Goal: Task Accomplishment & Management: Use online tool/utility

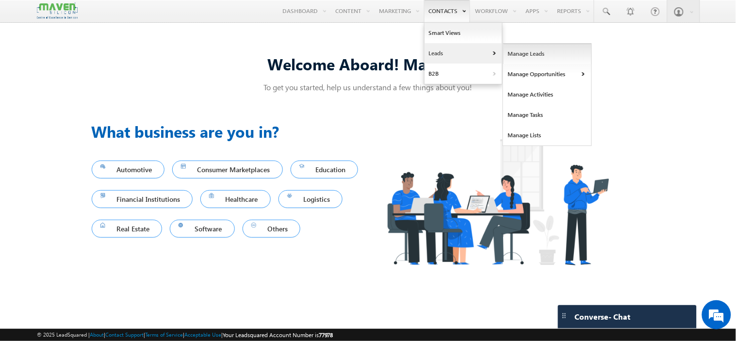
click at [521, 51] on link "Manage Leads" at bounding box center [547, 54] width 89 height 20
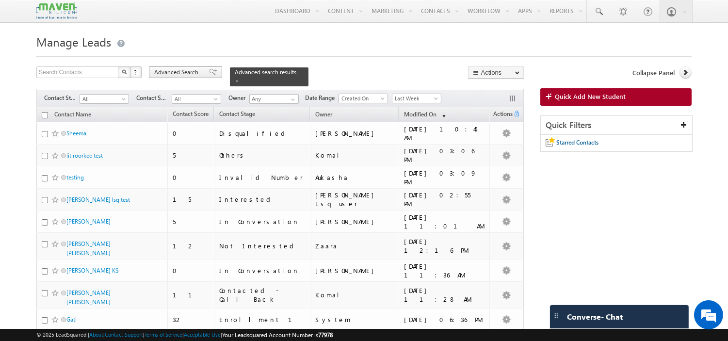
click at [185, 74] on span "Advanced Search" at bounding box center [177, 72] width 47 height 9
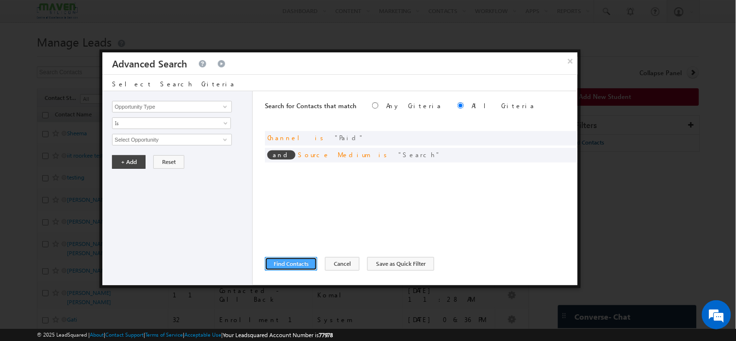
click at [303, 262] on button "Find Contacts" at bounding box center [291, 264] width 52 height 14
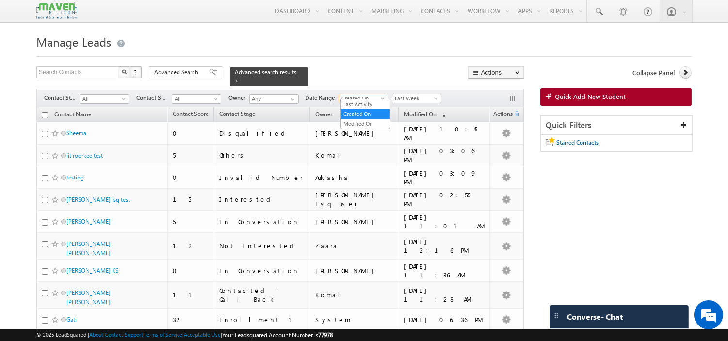
click at [374, 94] on span "Created On" at bounding box center [362, 98] width 46 height 9
click at [400, 94] on span "Last Week" at bounding box center [415, 98] width 46 height 9
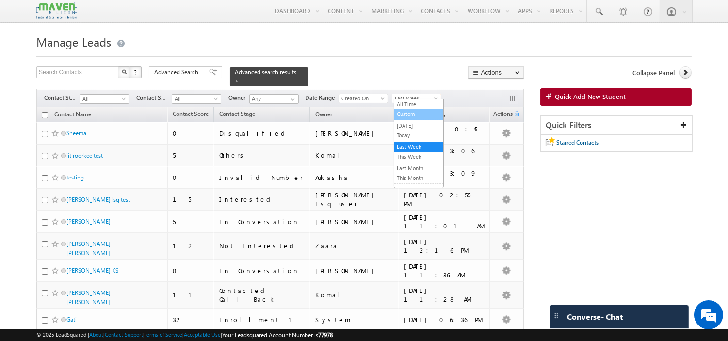
click at [411, 113] on link "Custom" at bounding box center [418, 114] width 49 height 9
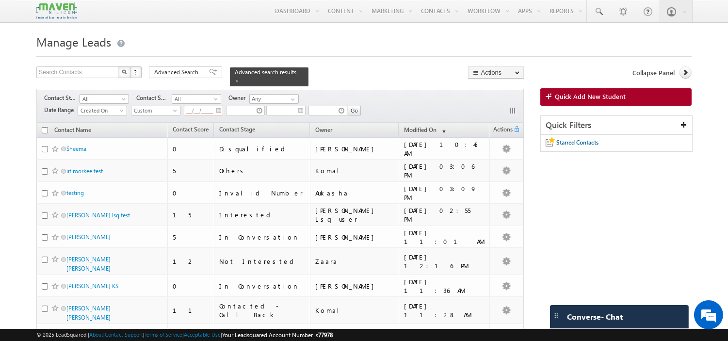
click at [221, 108] on input "__/__/____" at bounding box center [203, 111] width 39 height 10
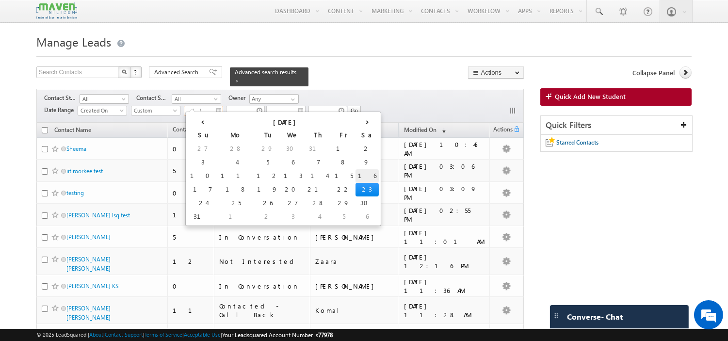
click at [355, 170] on td "16" at bounding box center [366, 176] width 23 height 14
type input "[DATE]"
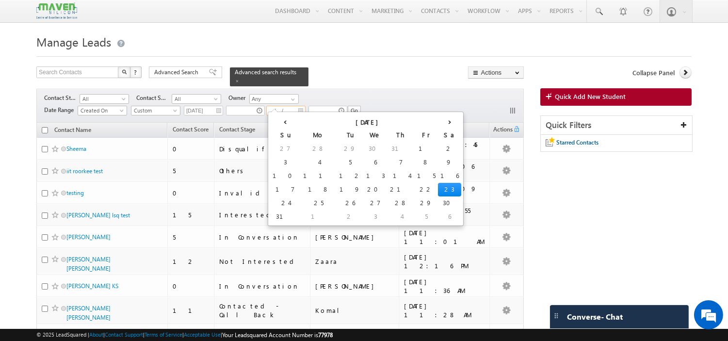
click at [302, 106] on input "__/__/____" at bounding box center [285, 111] width 39 height 10
click at [415, 187] on td "22" at bounding box center [426, 190] width 23 height 14
type input "[DATE]"
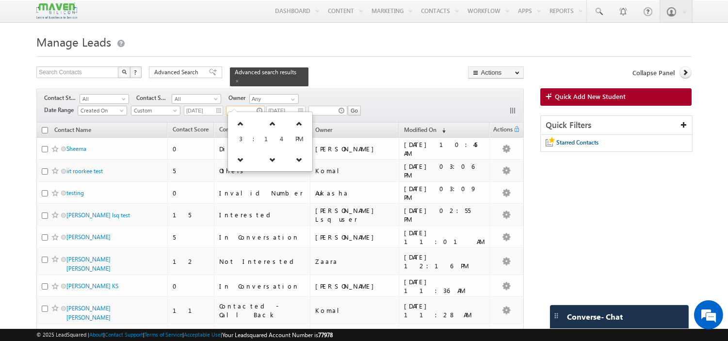
click at [244, 109] on input "text" at bounding box center [245, 111] width 39 height 10
type input "05:49 AM"
click at [325, 106] on input "text" at bounding box center [327, 111] width 39 height 10
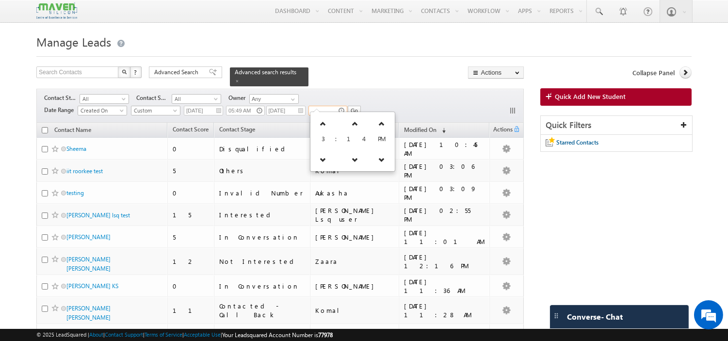
type input "11:49 PM"
click at [352, 110] on input "Go" at bounding box center [354, 111] width 13 height 10
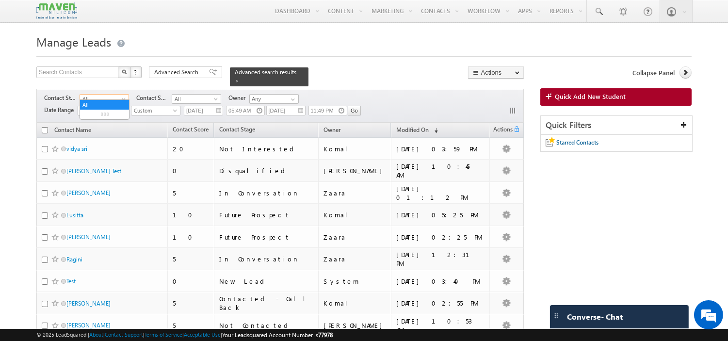
click at [102, 95] on span "All" at bounding box center [103, 99] width 46 height 9
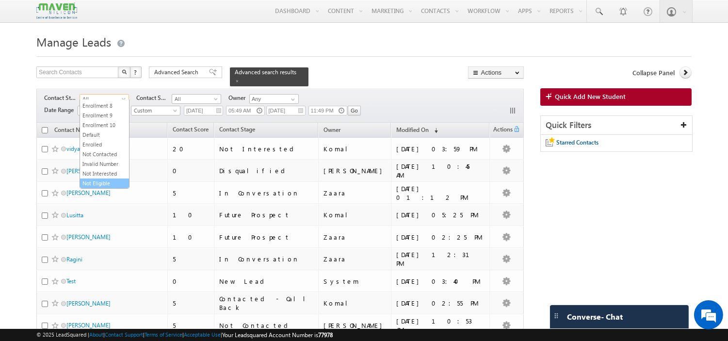
click at [98, 182] on link "Not Eligible" at bounding box center [104, 183] width 49 height 9
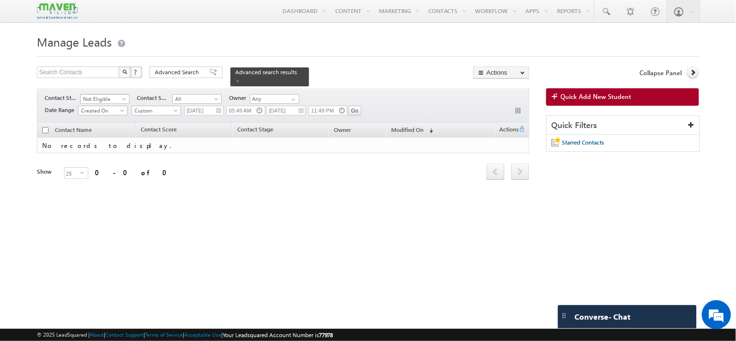
click at [108, 96] on span "Not Eligible" at bounding box center [104, 99] width 46 height 9
click at [104, 112] on link "Enrollment 1" at bounding box center [105, 107] width 49 height 9
click at [105, 95] on span "Enrollment 1" at bounding box center [104, 99] width 46 height 9
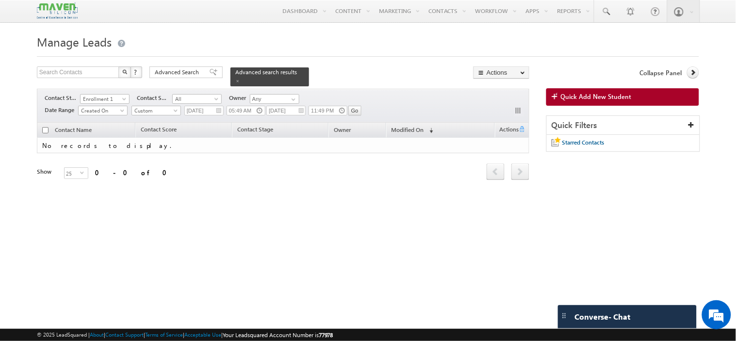
click at [215, 209] on div "Manage Leads Search Contacts X ? 0 results found Advanced Search Advanced Searc…" at bounding box center [368, 153] width 662 height 242
click at [107, 98] on span "Enrollment 1" at bounding box center [104, 99] width 46 height 9
click at [98, 140] on link "Enrolled" at bounding box center [105, 144] width 49 height 9
click at [105, 95] on span "Enrolled" at bounding box center [104, 99] width 46 height 9
click at [290, 193] on div "Tags × Select at-least one contact to tag... × Close Contact Name Contact Score…" at bounding box center [283, 165] width 492 height 84
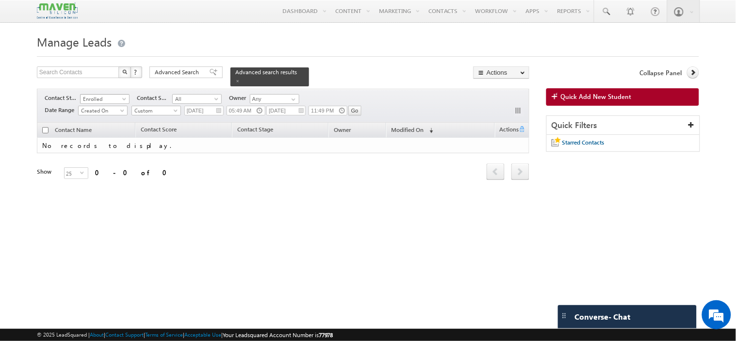
click at [109, 96] on span "Enrolled" at bounding box center [104, 99] width 46 height 9
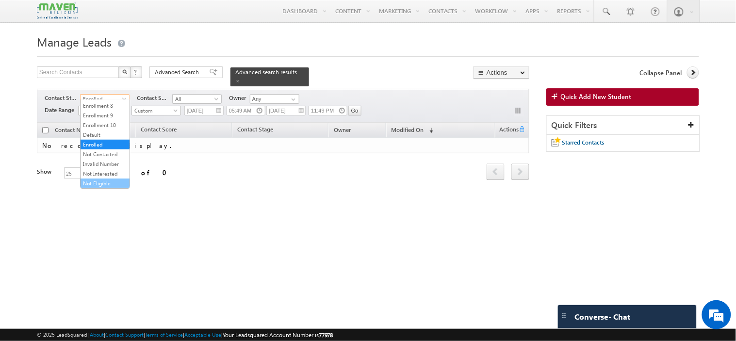
click at [102, 180] on link "Not Eligible" at bounding box center [105, 183] width 49 height 9
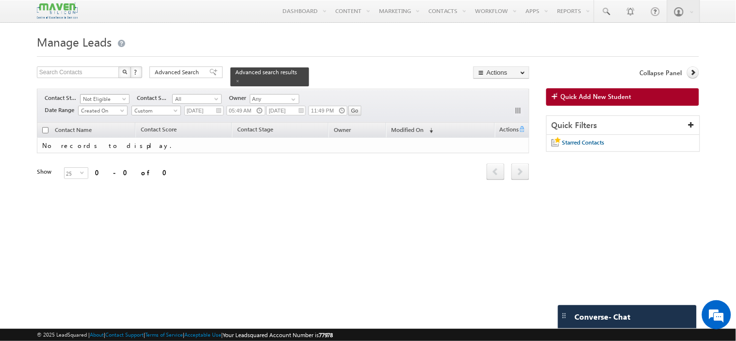
click at [94, 95] on span "Not Eligible" at bounding box center [104, 99] width 46 height 9
click at [99, 170] on link "Not Interested" at bounding box center [105, 173] width 49 height 9
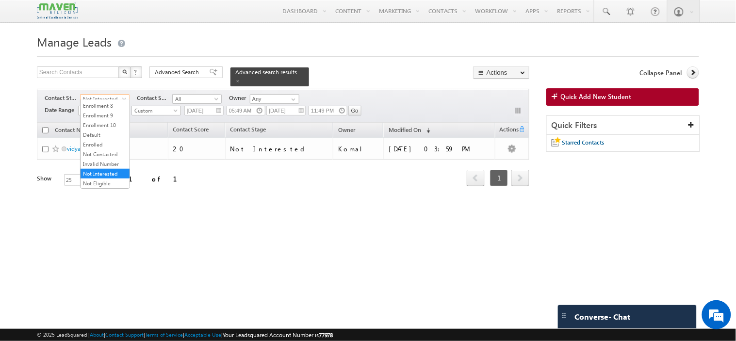
click at [108, 95] on span "Not Interested" at bounding box center [104, 99] width 46 height 9
click at [98, 150] on link "Not Contacted" at bounding box center [105, 154] width 49 height 9
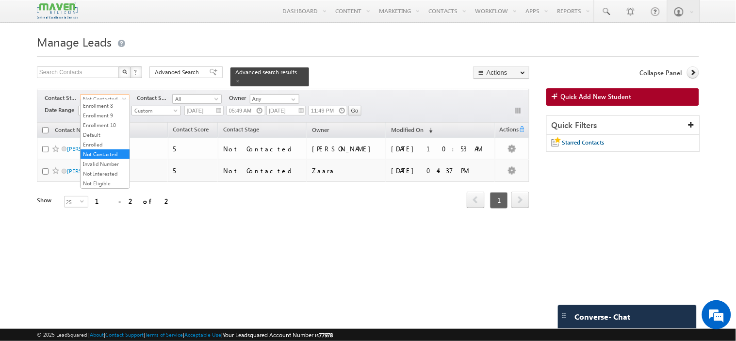
click at [100, 95] on span "Not Contacted" at bounding box center [104, 99] width 46 height 9
click at [215, 210] on div "Contact Name Contact Score Contact Stage Owner 5" at bounding box center [283, 173] width 492 height 101
click at [521, 108] on button "button" at bounding box center [519, 112] width 10 height 10
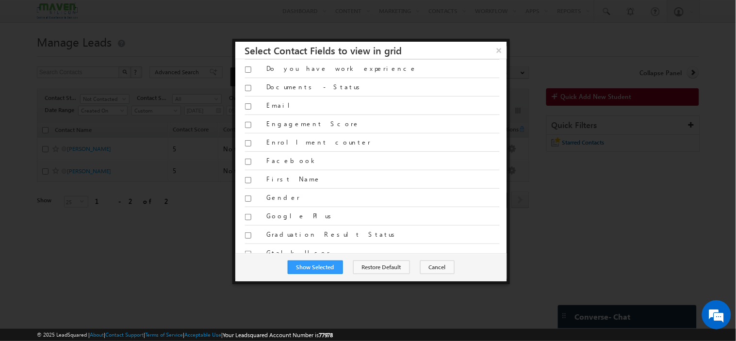
scroll to position [916, 0]
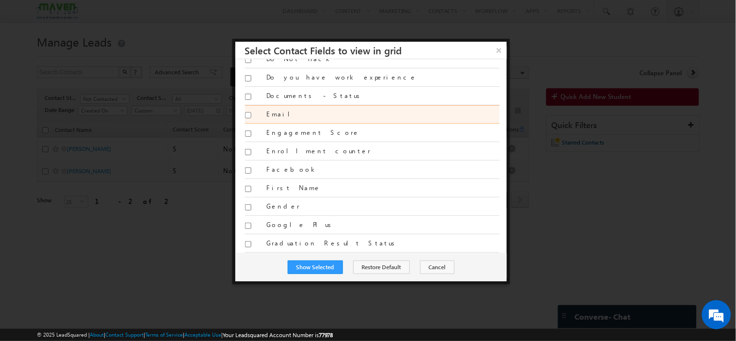
click at [248, 118] on input "Email" at bounding box center [248, 115] width 6 height 6
checkbox input "true"
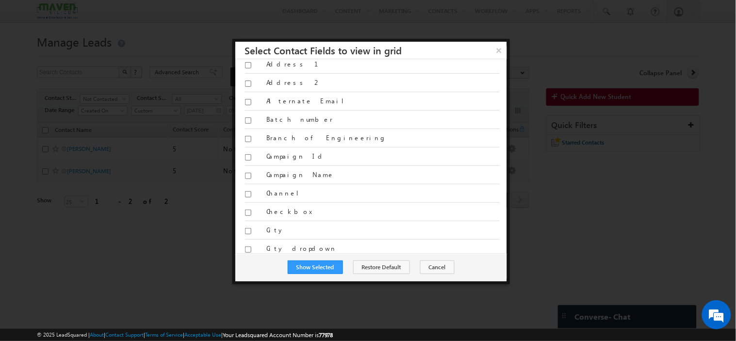
scroll to position [0, 0]
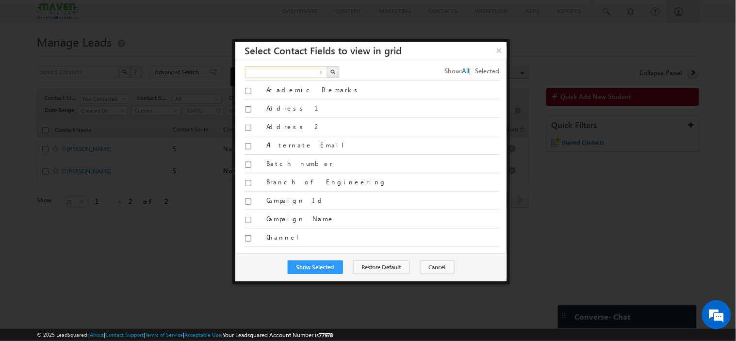
click at [275, 76] on input "text" at bounding box center [286, 72] width 83 height 12
type input "pho"
click at [335, 71] on img "button" at bounding box center [332, 71] width 5 height 5
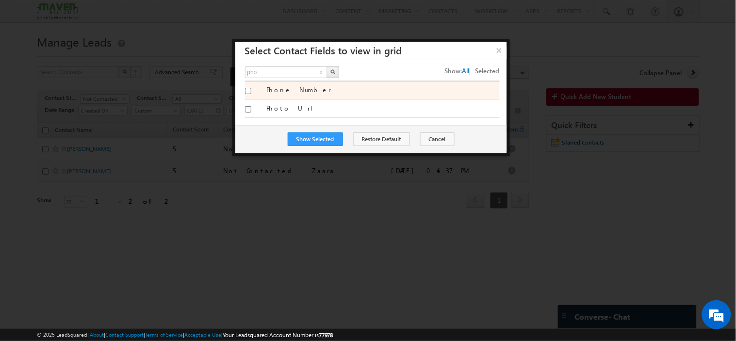
click at [246, 90] on input "Phone Number" at bounding box center [248, 91] width 6 height 6
checkbox input "true"
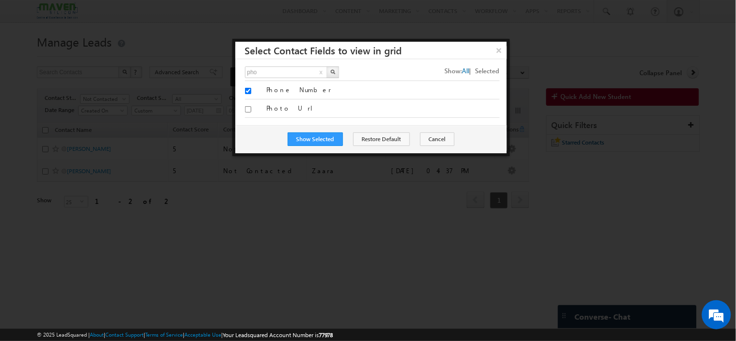
click at [322, 70] on button "x" at bounding box center [321, 73] width 6 height 12
type input "Search Fields"
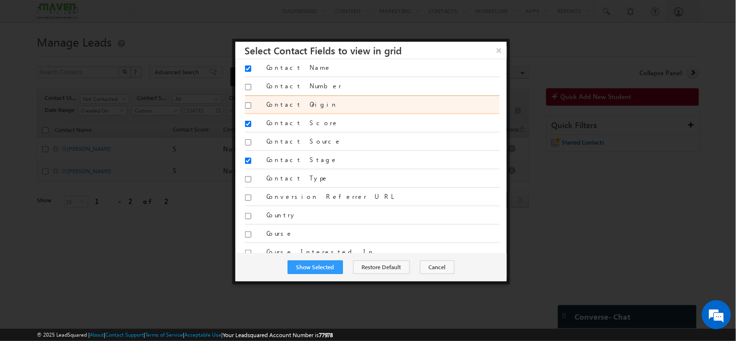
scroll to position [539, 0]
click at [248, 107] on input "Contact Score" at bounding box center [248, 105] width 6 height 6
checkbox input "false"
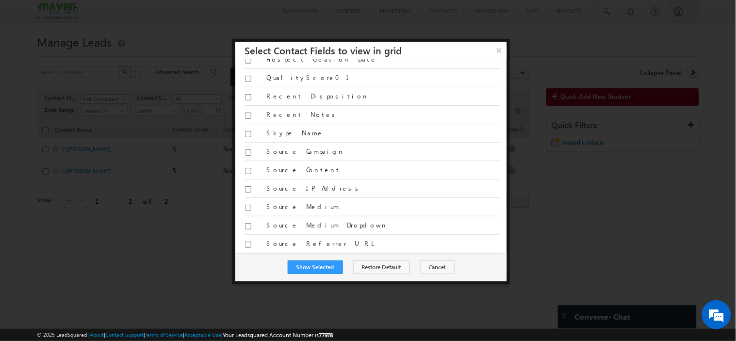
scroll to position [1885, 0]
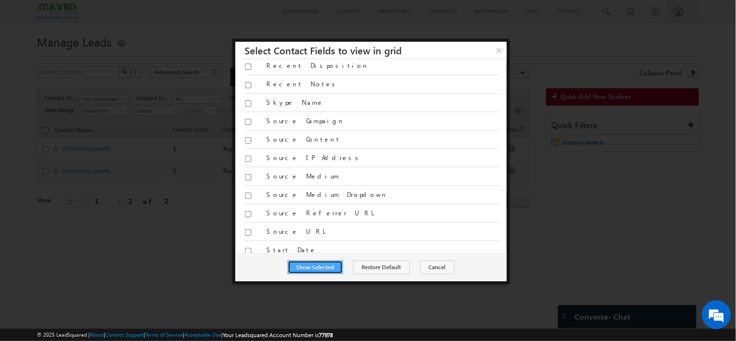
click at [317, 269] on button "Show Selected" at bounding box center [315, 267] width 55 height 14
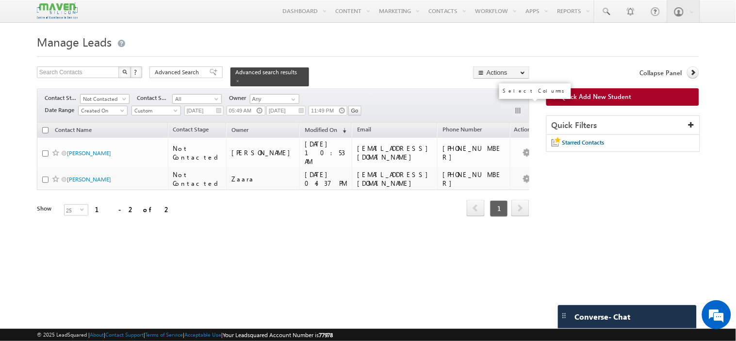
click at [518, 107] on button "button" at bounding box center [519, 112] width 10 height 10
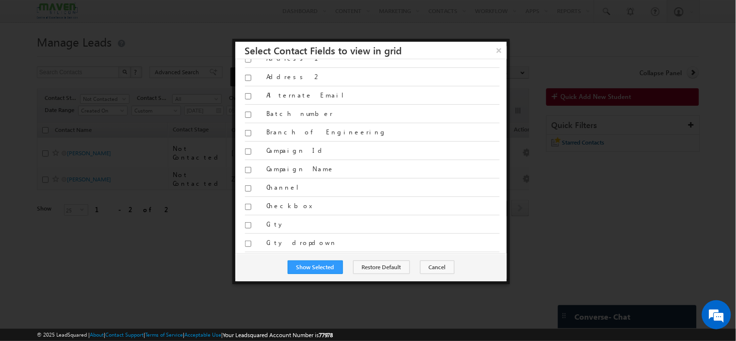
scroll to position [0, 0]
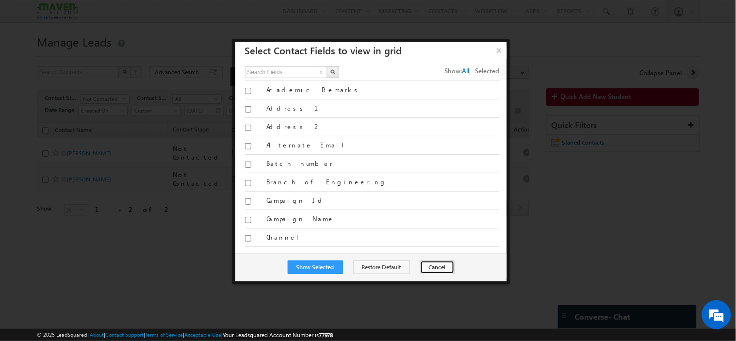
click at [434, 262] on button "Cancel" at bounding box center [437, 267] width 34 height 14
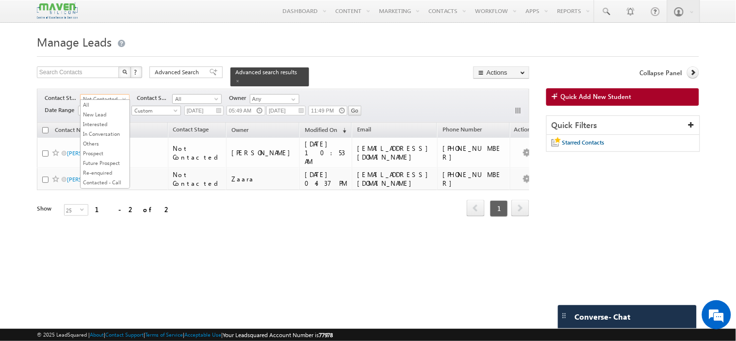
scroll to position [240, 0]
click at [96, 95] on span "Not Contacted" at bounding box center [104, 99] width 46 height 9
click at [94, 181] on link "Not Eligible" at bounding box center [105, 183] width 49 height 9
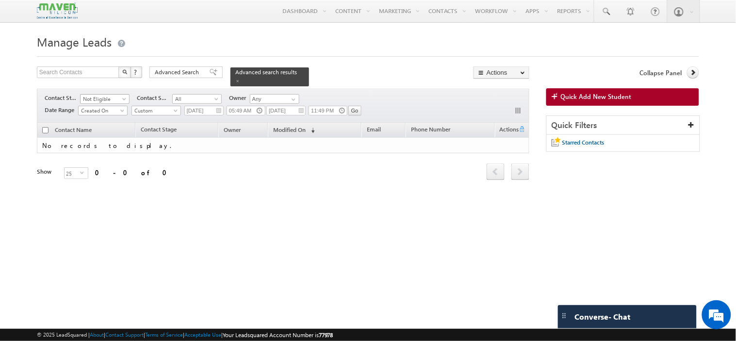
click at [110, 95] on span "Not Eligible" at bounding box center [104, 99] width 46 height 9
click at [188, 69] on span "Advanced Search" at bounding box center [178, 72] width 47 height 9
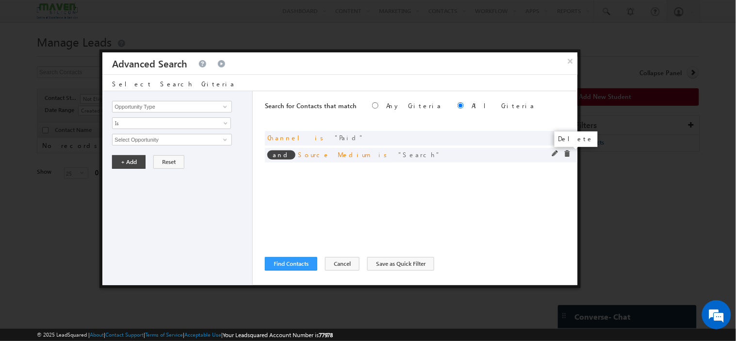
click at [565, 156] on span at bounding box center [567, 153] width 7 height 7
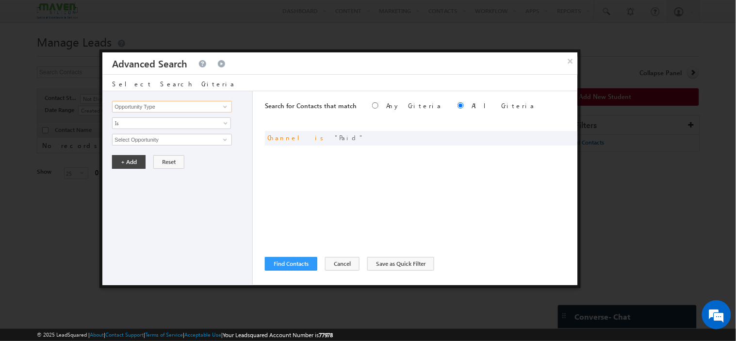
click at [168, 104] on input "Opportunity Type" at bounding box center [171, 107] width 119 height 12
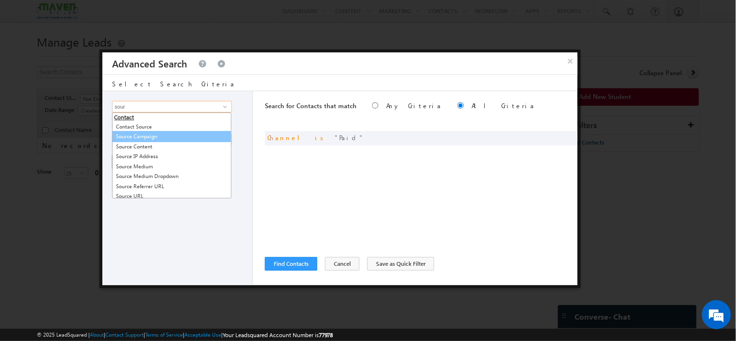
click at [153, 136] on link "Source Campaign" at bounding box center [171, 136] width 119 height 11
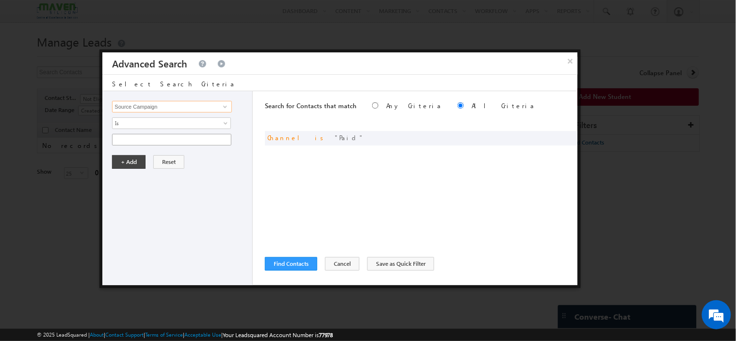
type input "Source Campaign"
click at [152, 139] on input "text" at bounding box center [171, 140] width 119 height 12
type input "Facebook"
click at [128, 161] on button "+ Add" at bounding box center [128, 162] width 33 height 14
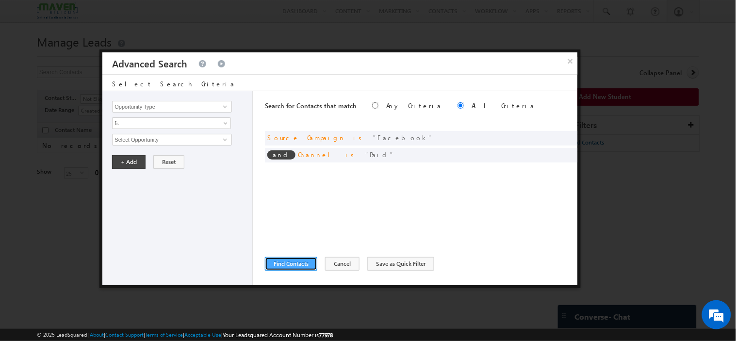
click at [294, 267] on button "Find Contacts" at bounding box center [291, 264] width 52 height 14
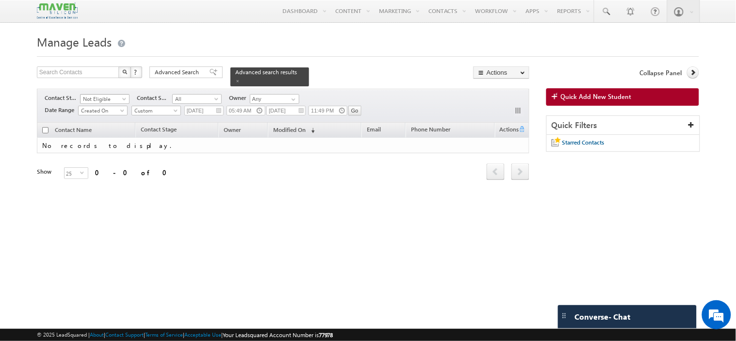
scroll to position [240, 0]
click at [96, 99] on body "Menu Manager Marketing manag er@ma ven-s ilico [DOMAIN_NAME]" at bounding box center [368, 137] width 736 height 274
click at [99, 96] on span "Enrollment 8" at bounding box center [104, 99] width 46 height 9
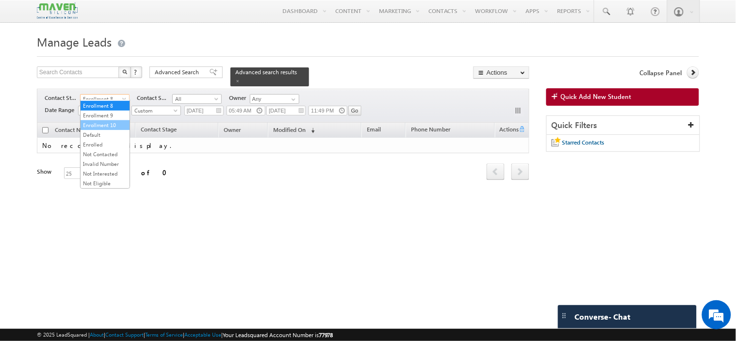
scroll to position [0, 0]
click at [97, 104] on link "All" at bounding box center [105, 104] width 49 height 9
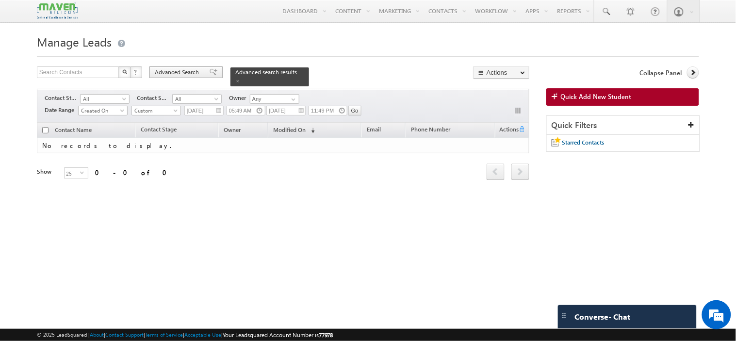
click at [167, 75] on span "Advanced Search" at bounding box center [178, 72] width 47 height 9
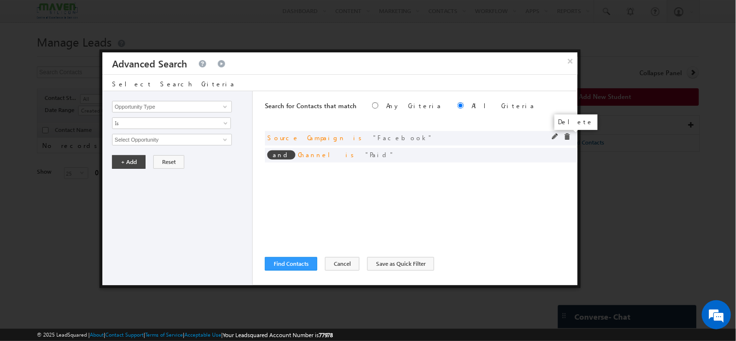
click at [565, 134] on span at bounding box center [567, 136] width 7 height 7
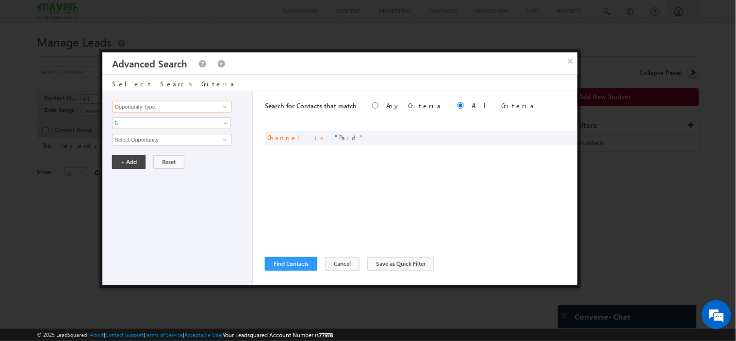
click at [191, 105] on input "Opportunity Type" at bounding box center [171, 107] width 119 height 12
type input "p"
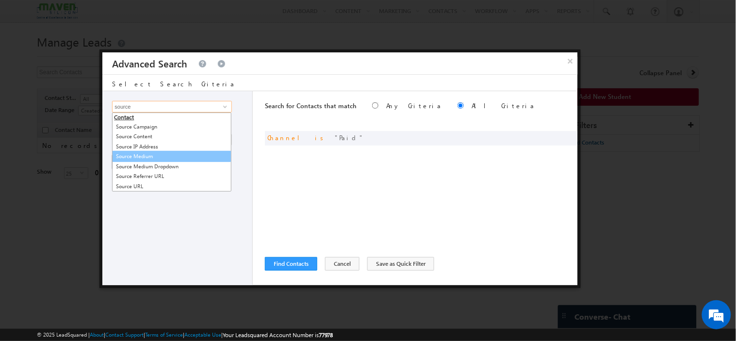
click at [150, 153] on link "Source Medium" at bounding box center [171, 156] width 119 height 11
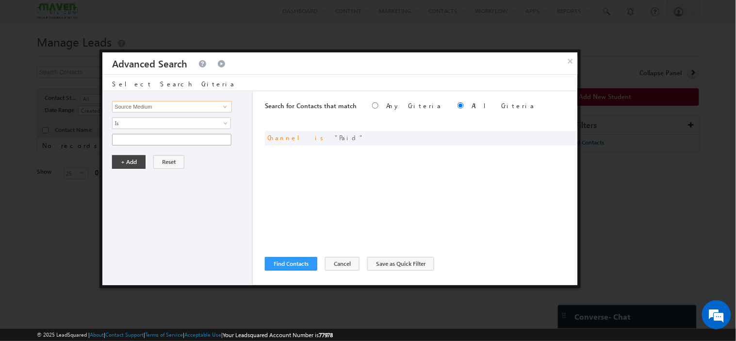
type input "Source Medium"
click at [159, 137] on input "text" at bounding box center [171, 140] width 119 height 12
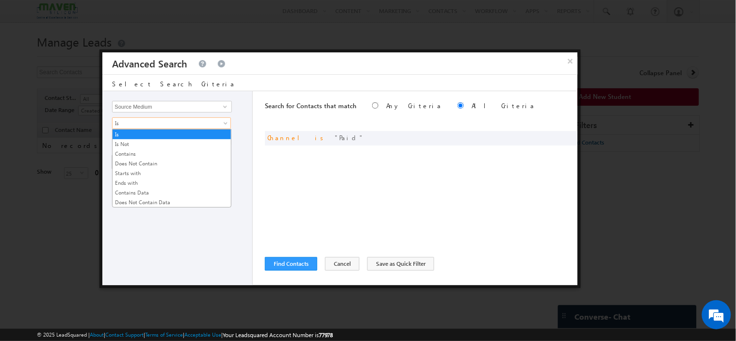
click at [160, 124] on span "Is" at bounding box center [165, 123] width 105 height 9
click at [124, 157] on link "Contains" at bounding box center [172, 153] width 118 height 9
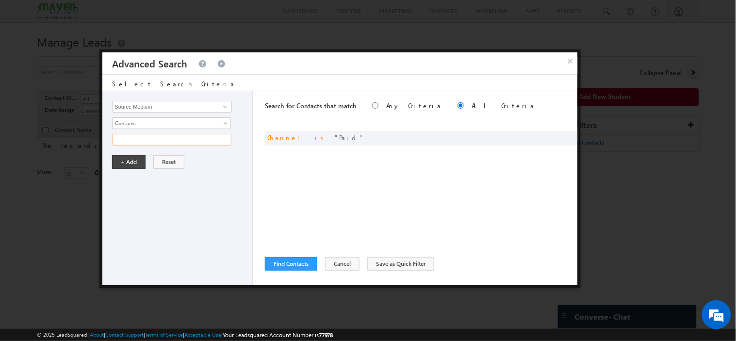
click at [147, 134] on input "text" at bounding box center [171, 140] width 119 height 12
type input "f"
type input "Facebook"
click at [129, 159] on button "+ Add" at bounding box center [128, 162] width 33 height 14
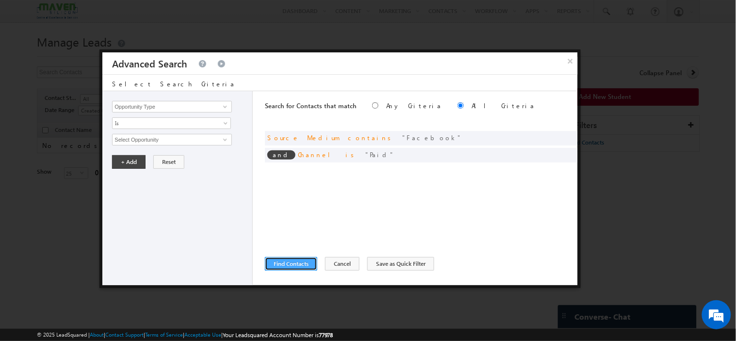
click at [303, 263] on button "Find Contacts" at bounding box center [291, 264] width 52 height 14
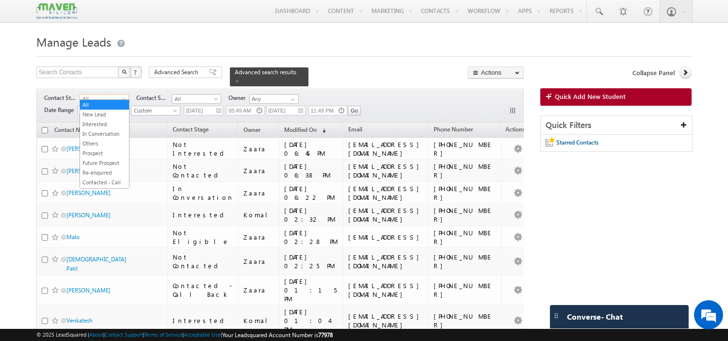
click at [99, 95] on span "All" at bounding box center [103, 99] width 46 height 9
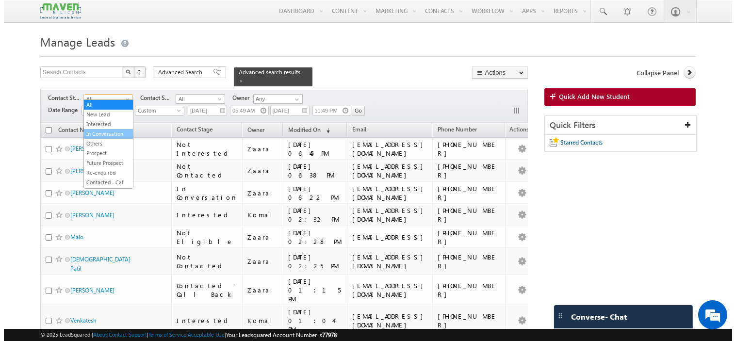
scroll to position [240, 0]
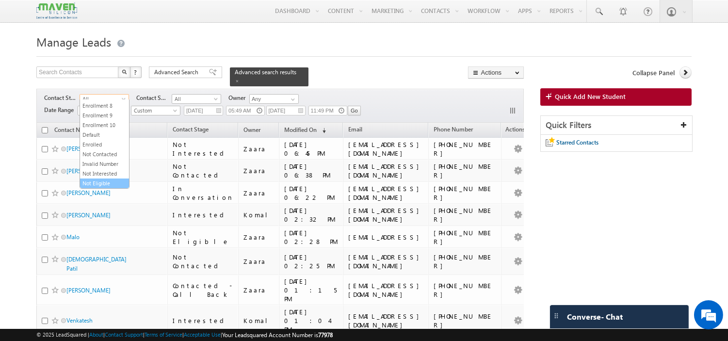
click at [100, 183] on link "Not Eligible" at bounding box center [104, 183] width 49 height 9
